Goal: Task Accomplishment & Management: Manage account settings

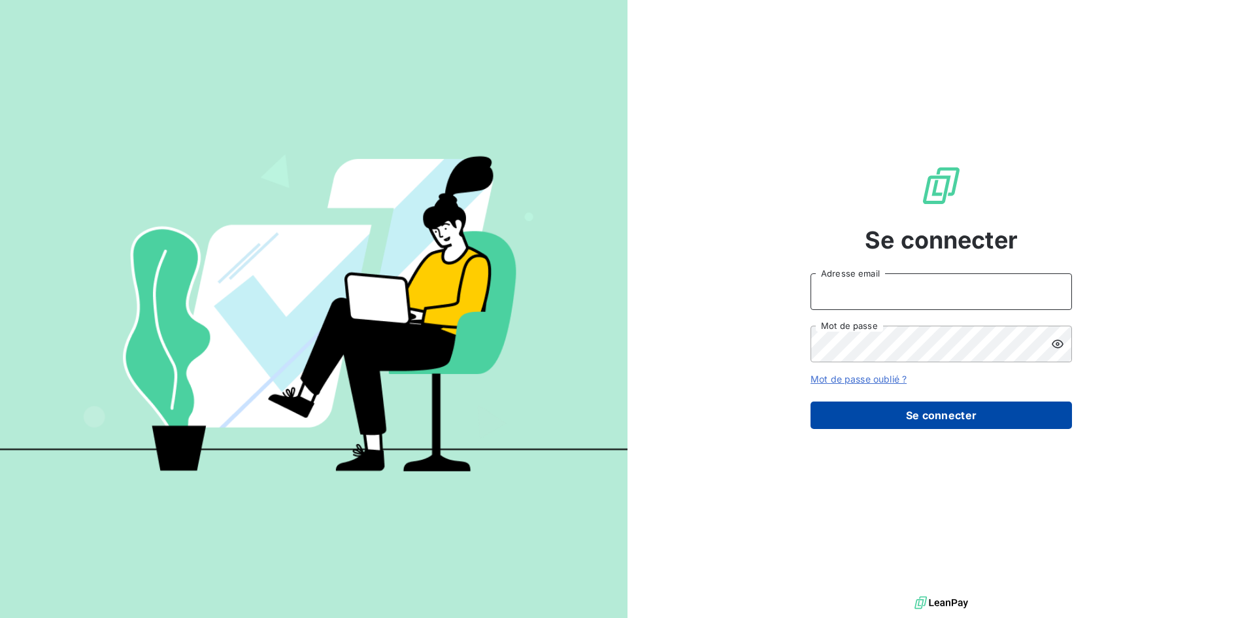
type input "bouavongs@gmail.com"
click at [889, 417] on button "Se connecter" at bounding box center [940, 414] width 261 height 27
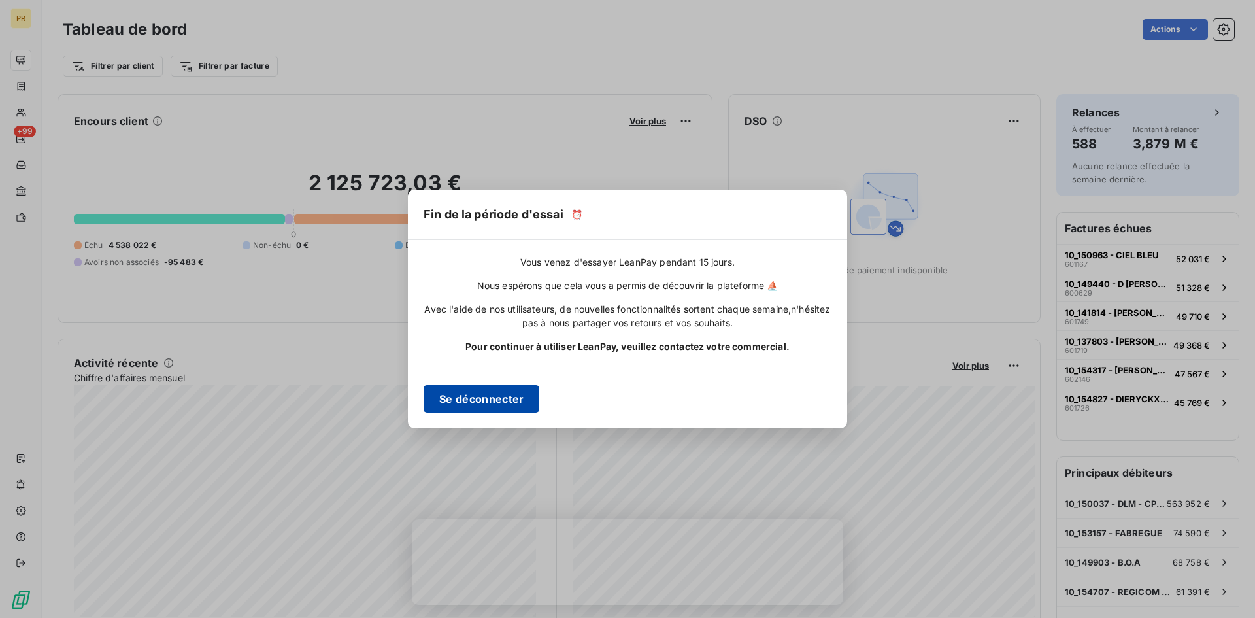
click at [489, 401] on button "Se déconnecter" at bounding box center [481, 398] width 116 height 27
